Goal: Task Accomplishment & Management: Complete application form

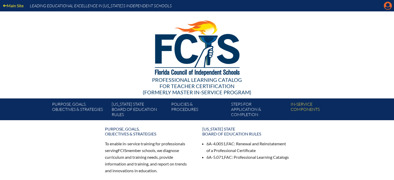
click at [385, 3] on icon at bounding box center [388, 6] width 8 height 8
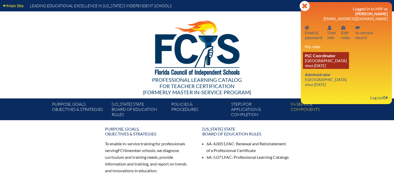
click at [317, 59] on link "PLC Coordinator Miami Country Day School since 2024 Aug 1" at bounding box center [326, 60] width 46 height 17
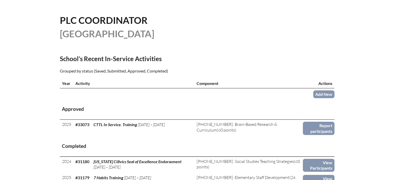
scroll to position [130, 0]
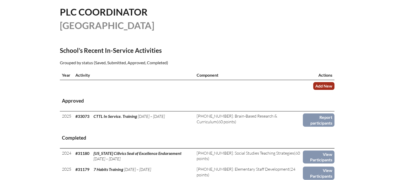
click at [318, 85] on link "Add New" at bounding box center [323, 86] width 21 height 8
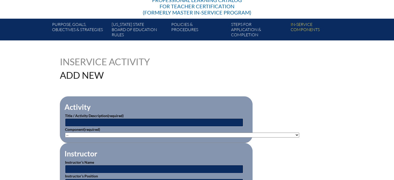
scroll to position [26, 0]
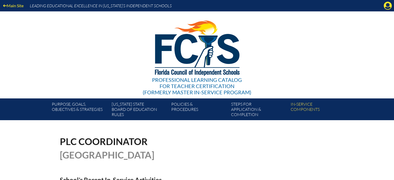
scroll to position [130, 0]
